Goal: Information Seeking & Learning: Check status

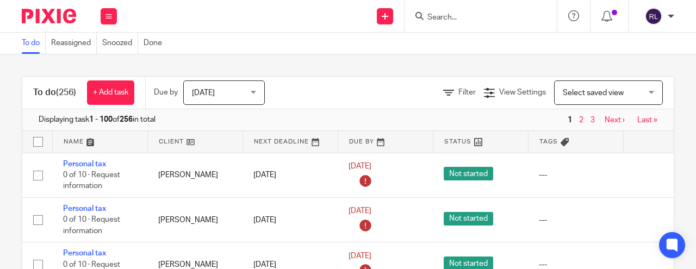
click at [469, 21] on input "Search" at bounding box center [475, 18] width 98 height 10
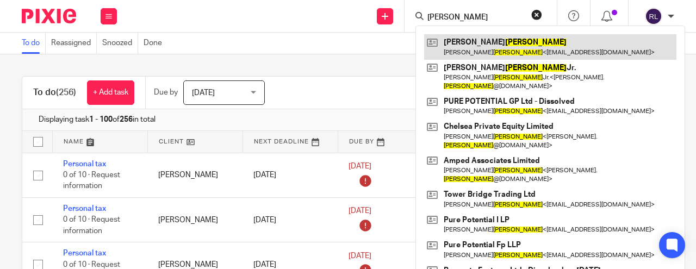
type input "COREY"
click at [478, 39] on link at bounding box center [550, 46] width 252 height 25
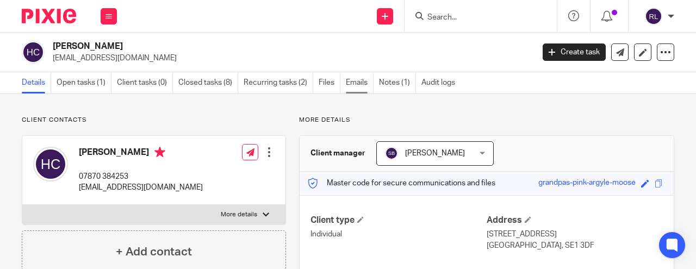
click at [366, 80] on link "Emails" at bounding box center [360, 82] width 28 height 21
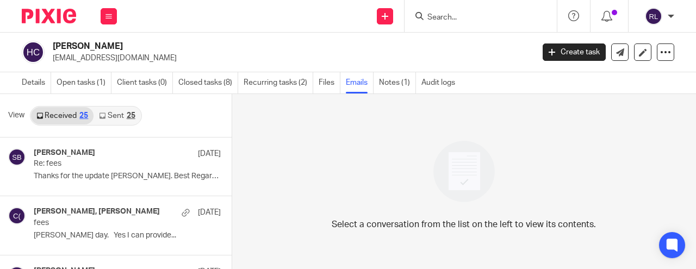
click at [125, 111] on link "Sent 25" at bounding box center [117, 115] width 47 height 17
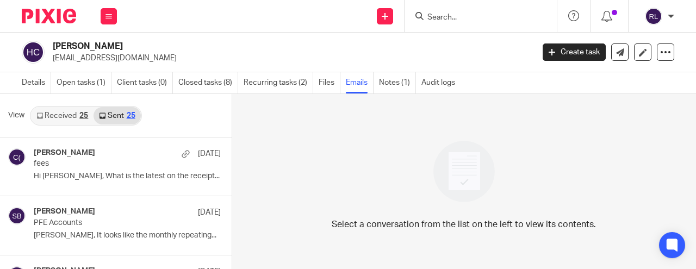
scroll to position [2, 0]
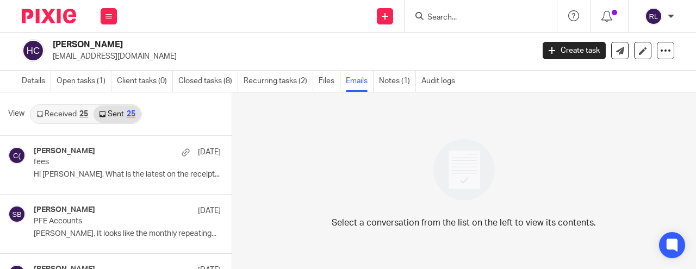
click at [439, 25] on div at bounding box center [480, 16] width 152 height 32
click at [439, 13] on input "Search" at bounding box center [475, 18] width 98 height 10
type input "N"
type input "Y"
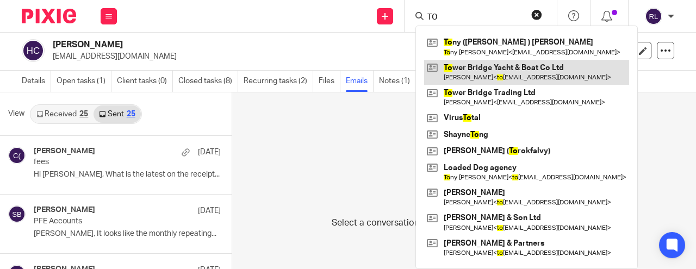
type input "TO"
click at [472, 60] on link at bounding box center [526, 72] width 205 height 25
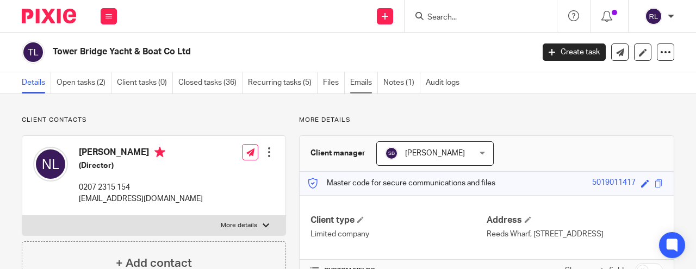
click at [362, 86] on link "Emails" at bounding box center [364, 82] width 28 height 21
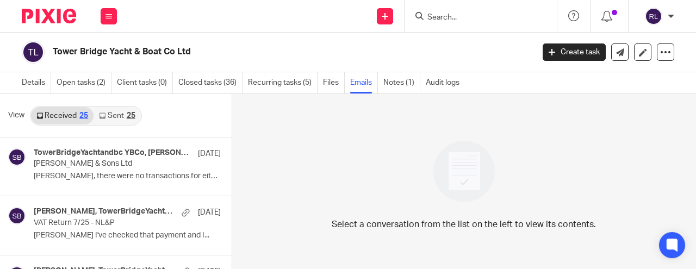
click at [115, 117] on link "Sent 25" at bounding box center [117, 115] width 47 height 17
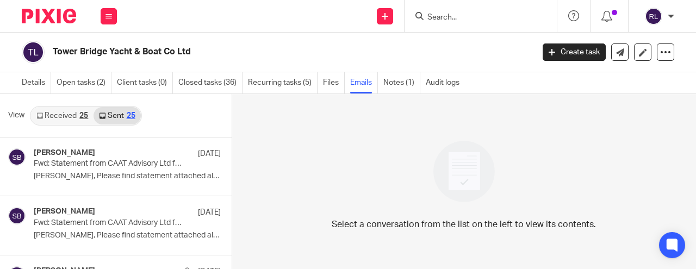
scroll to position [2, 0]
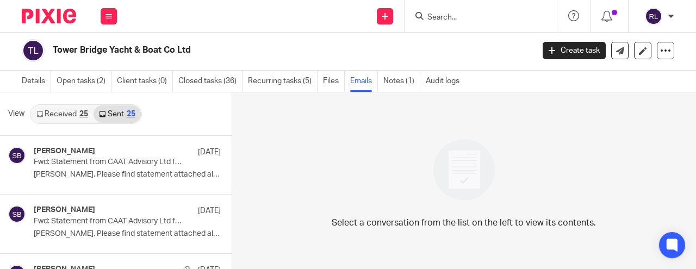
click at [78, 112] on link "Received 25" at bounding box center [62, 113] width 63 height 17
